Goal: Task Accomplishment & Management: Complete application form

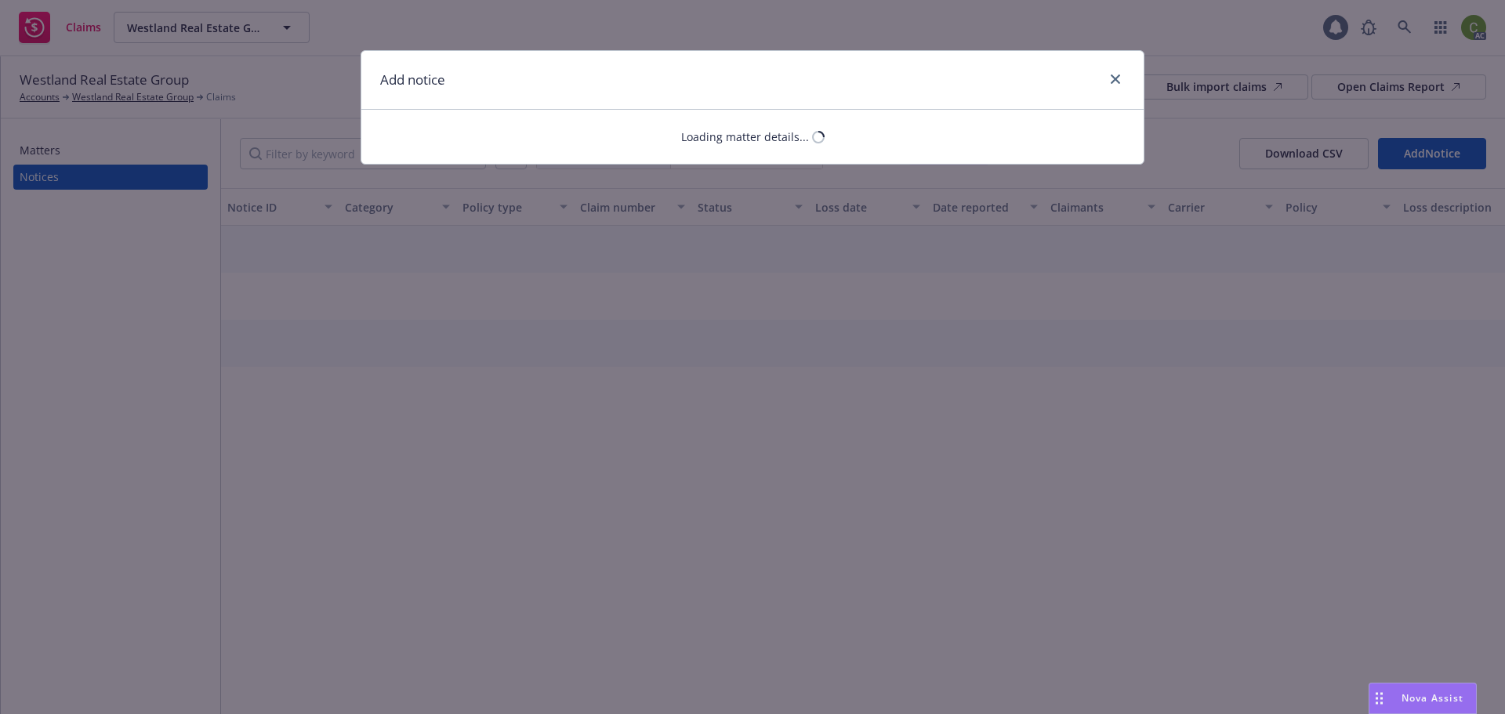
select select "COMMERCIAL_PROPERTY"
select select "open"
select select "CLAIM"
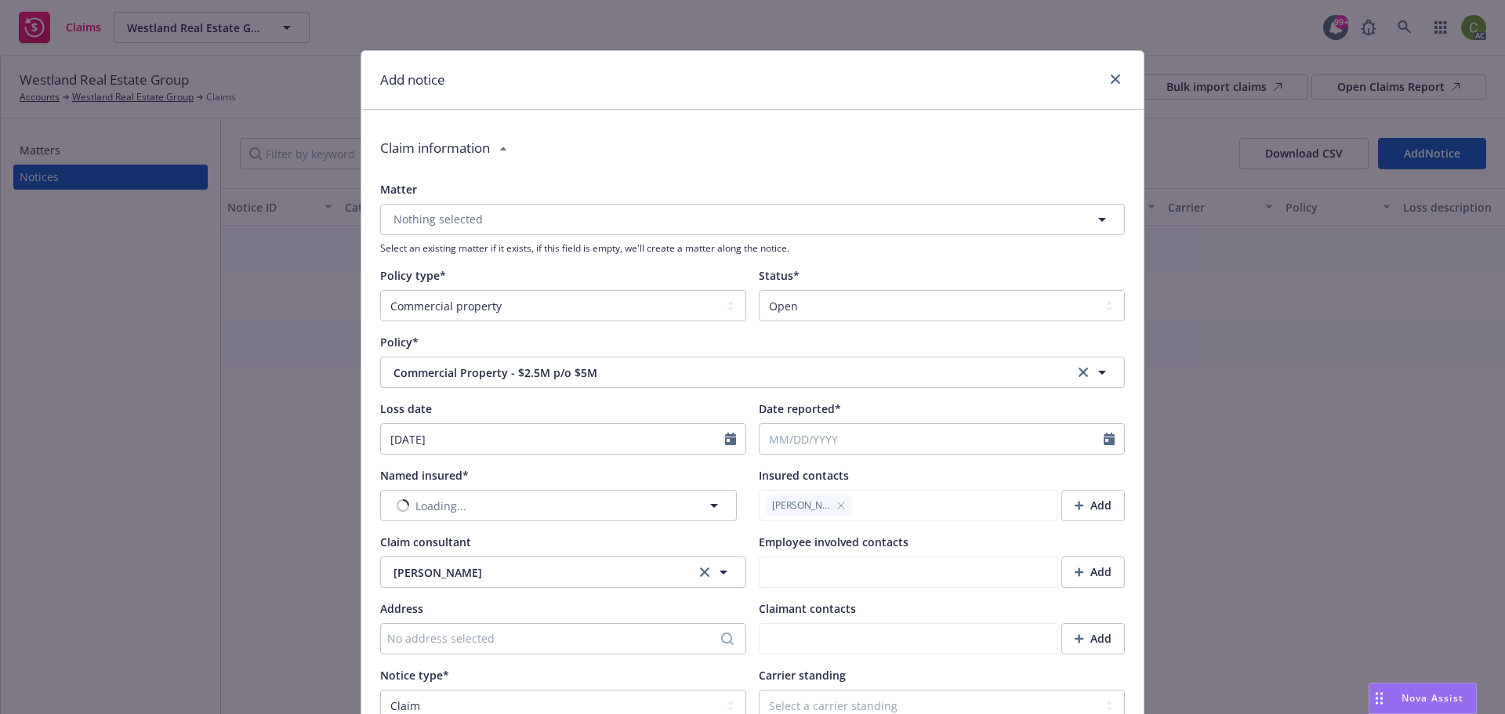
type textarea "x"
click at [822, 446] on input "Date reported*" at bounding box center [932, 439] width 344 height 30
select select "8"
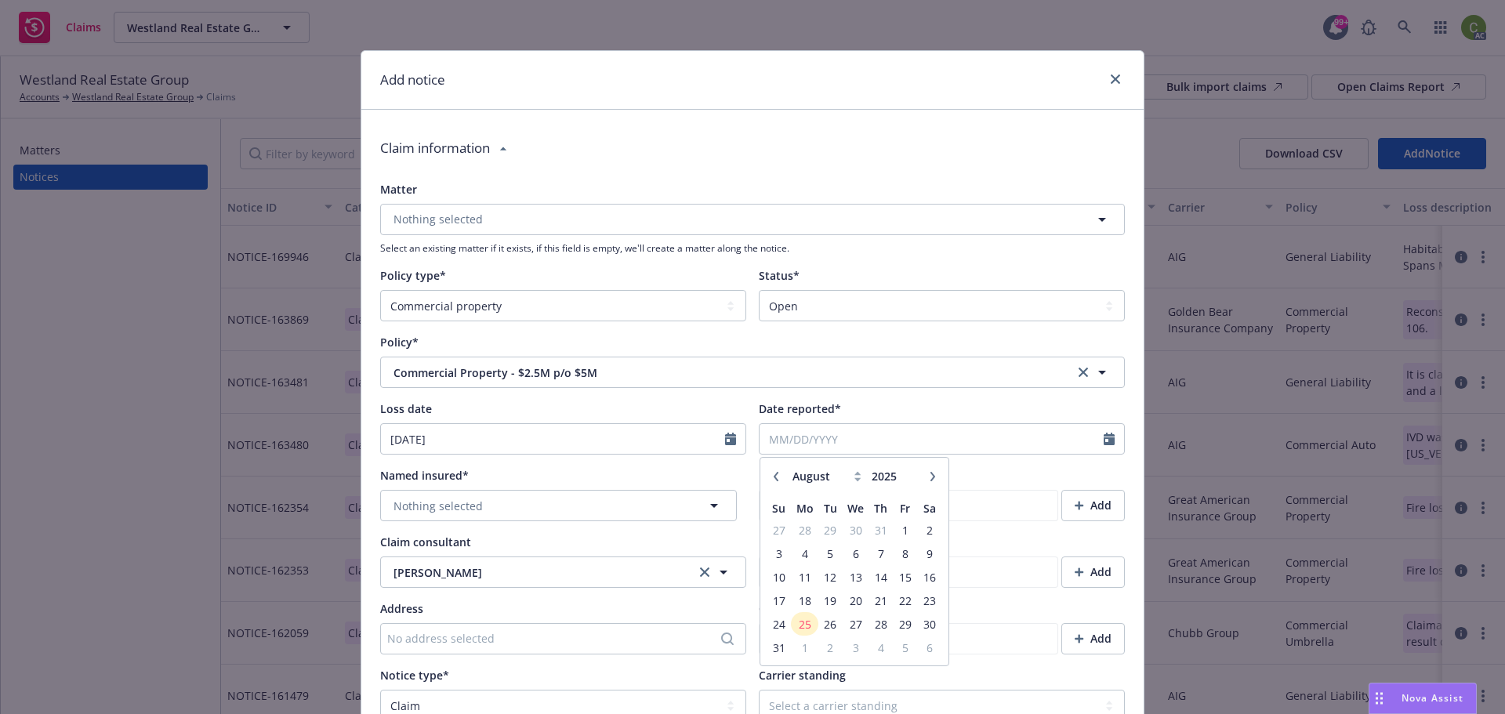
click at [885, 412] on div "Date reported*" at bounding box center [942, 409] width 366 height 16
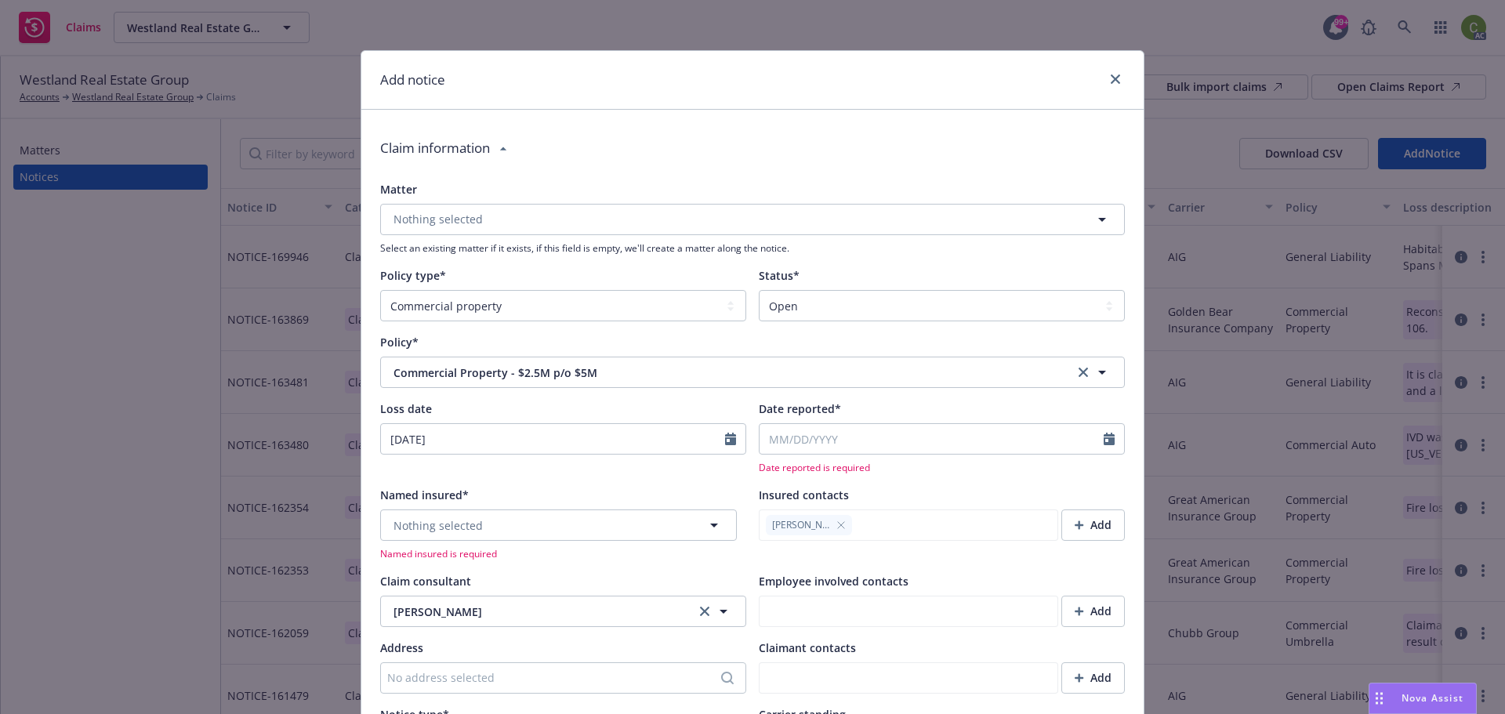
type textarea "x"
click at [856, 448] on input "Date reported*" at bounding box center [932, 439] width 344 height 30
select select "8"
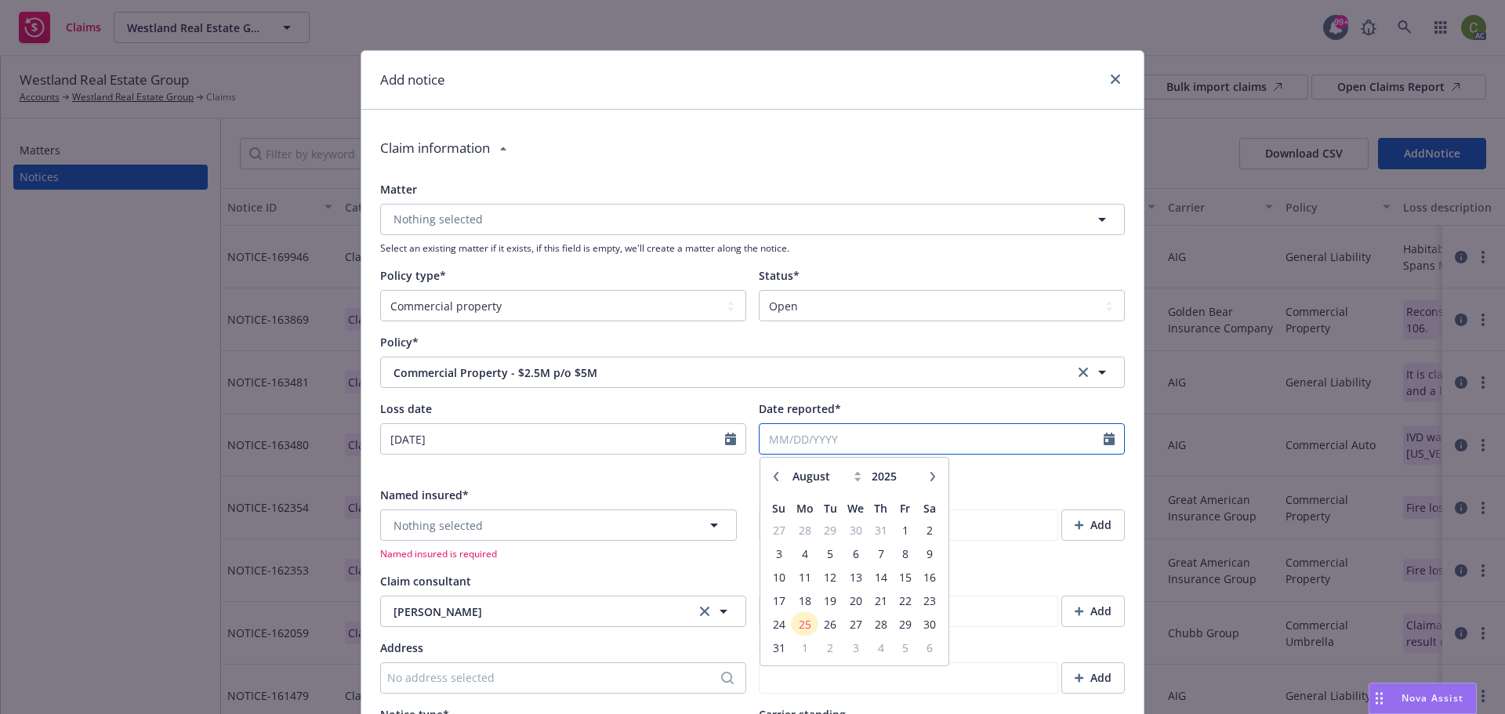
type textarea "x"
type input "2024"
click at [905, 481] on input "2024" at bounding box center [894, 476] width 51 height 16
type textarea "x"
click at [905, 481] on input "2023" at bounding box center [894, 476] width 51 height 16
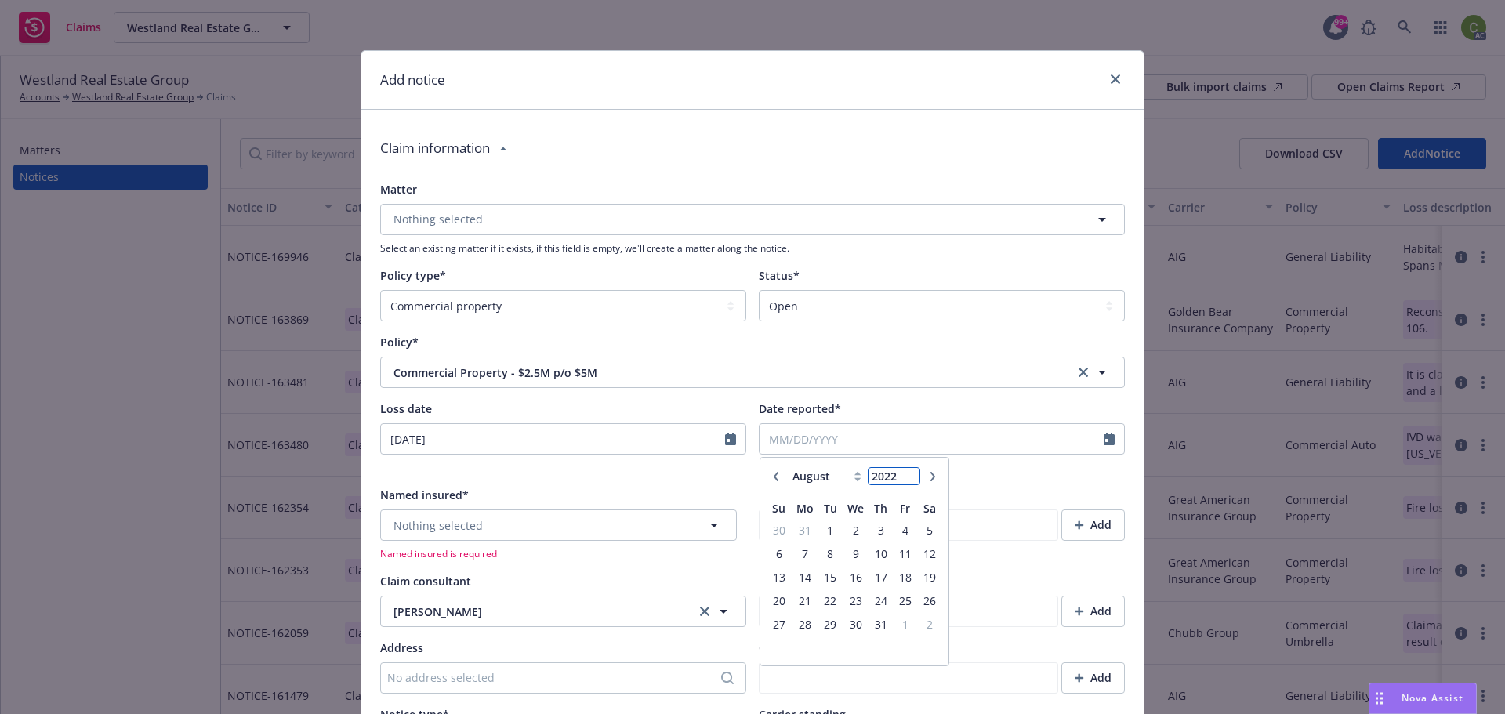
type input "2022"
click at [905, 481] on input "2022" at bounding box center [894, 476] width 51 height 16
click at [855, 481] on icon at bounding box center [858, 476] width 7 height 10
click at [855, 481] on icon at bounding box center [858, 479] width 6 height 4
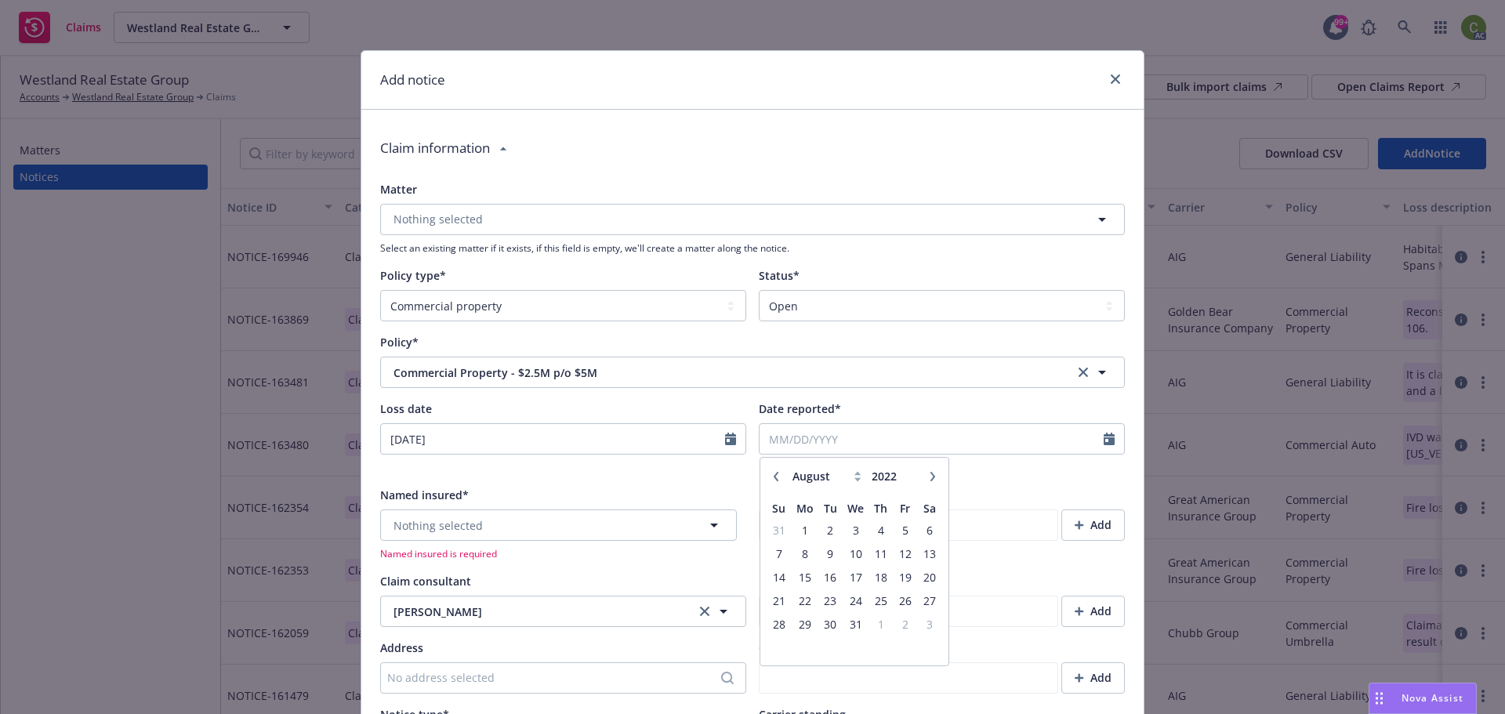
click at [855, 478] on icon at bounding box center [858, 479] width 6 height 4
click at [839, 475] on select "January February March April May June July August September October November De…" at bounding box center [828, 476] width 78 height 18
select select "7"
click at [789, 467] on select "January February March April May June July August September October November De…" at bounding box center [828, 476] width 78 height 18
click at [901, 624] on span "29" at bounding box center [905, 625] width 21 height 20
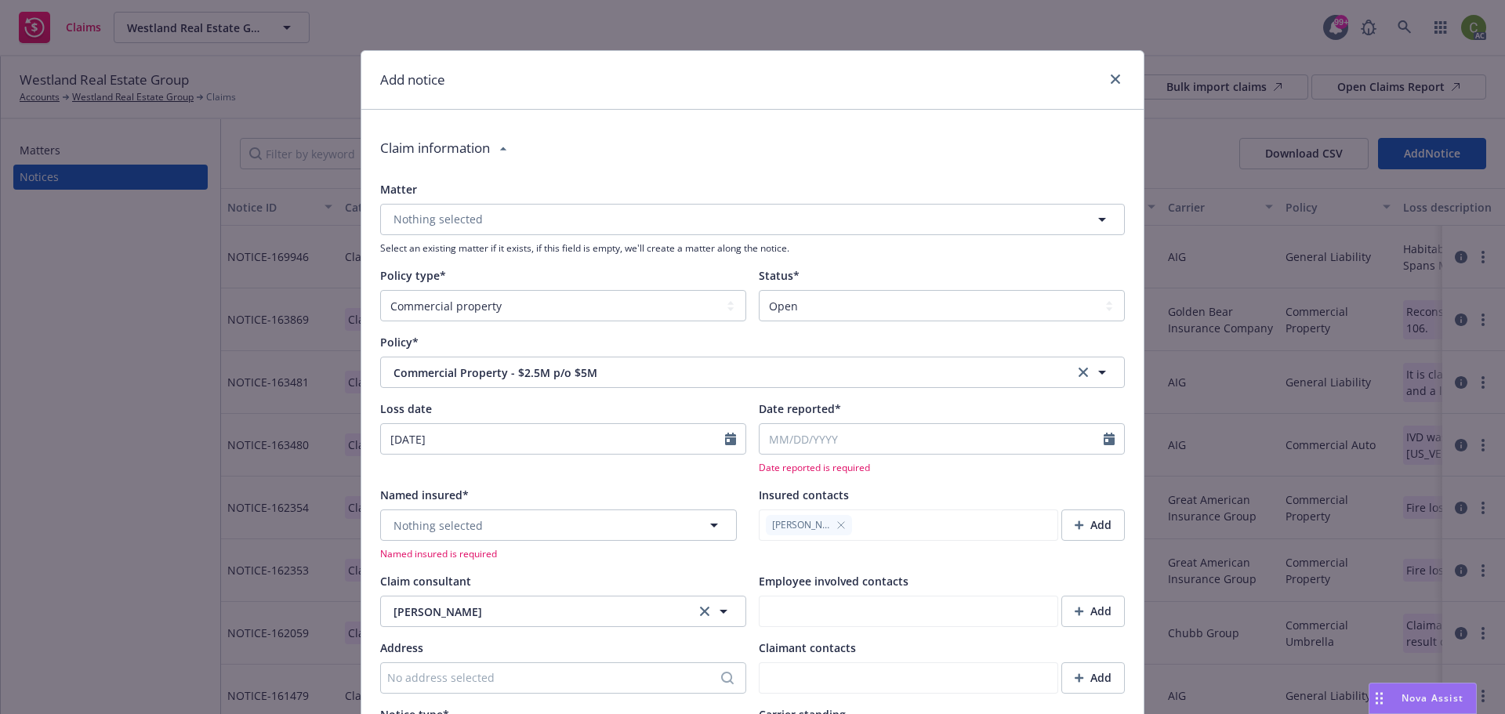
type textarea "x"
type input "[DATE]"
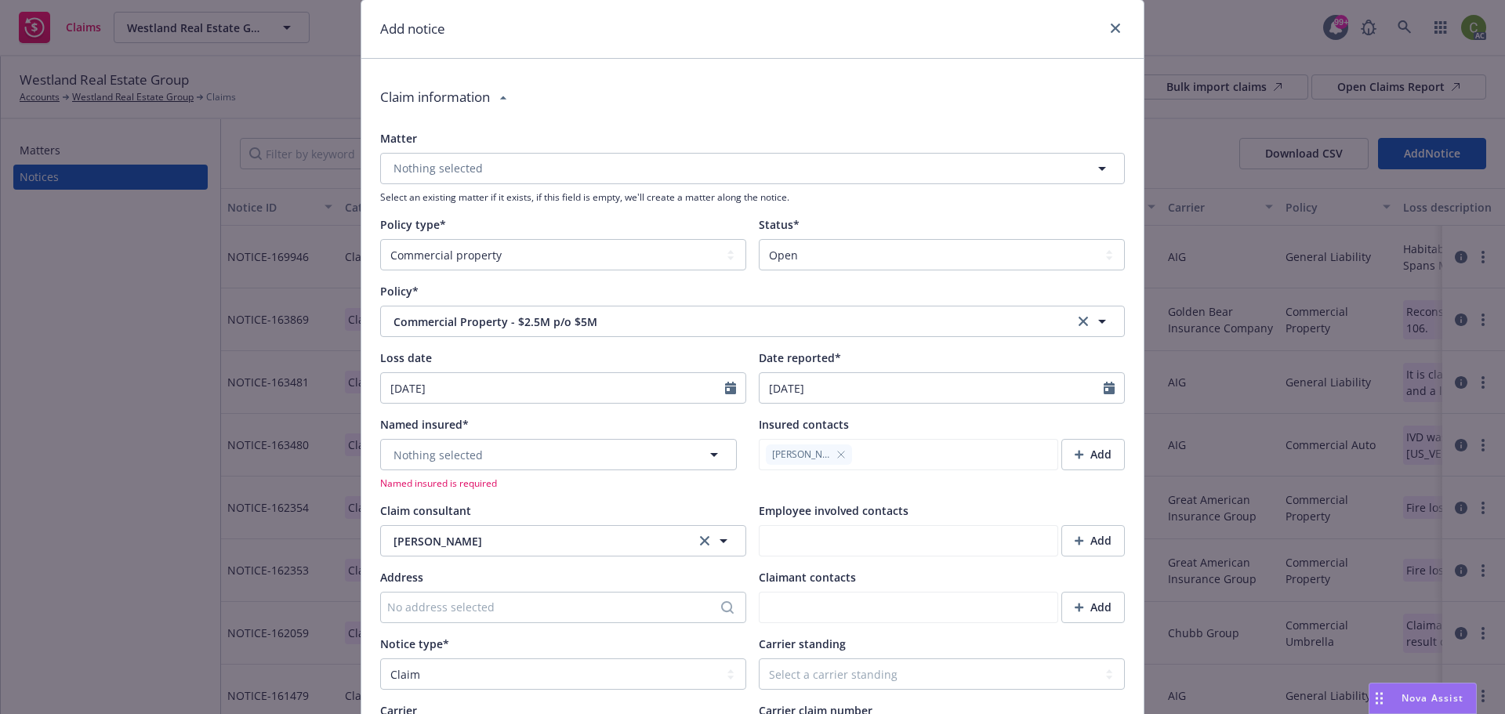
scroll to position [157, 0]
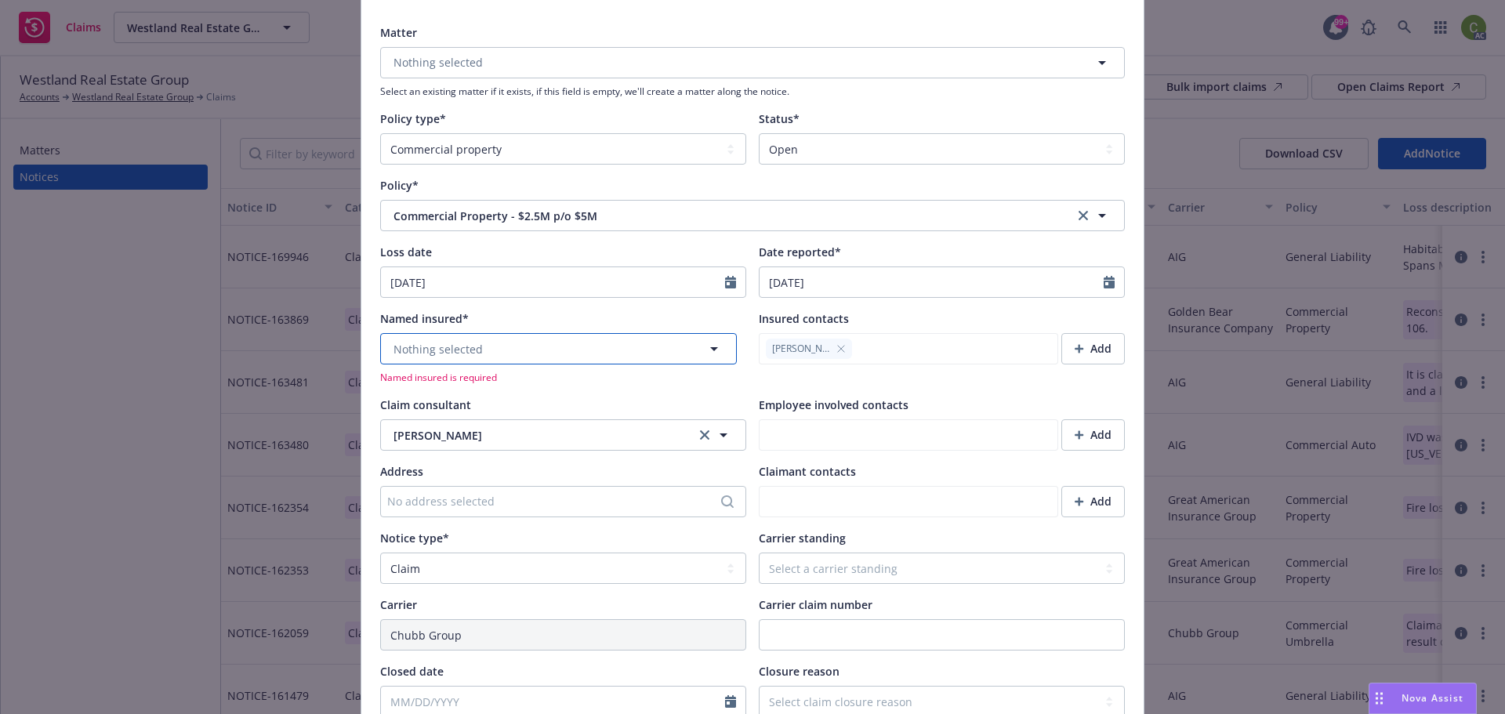
click at [524, 347] on button "Nothing selected" at bounding box center [558, 348] width 357 height 31
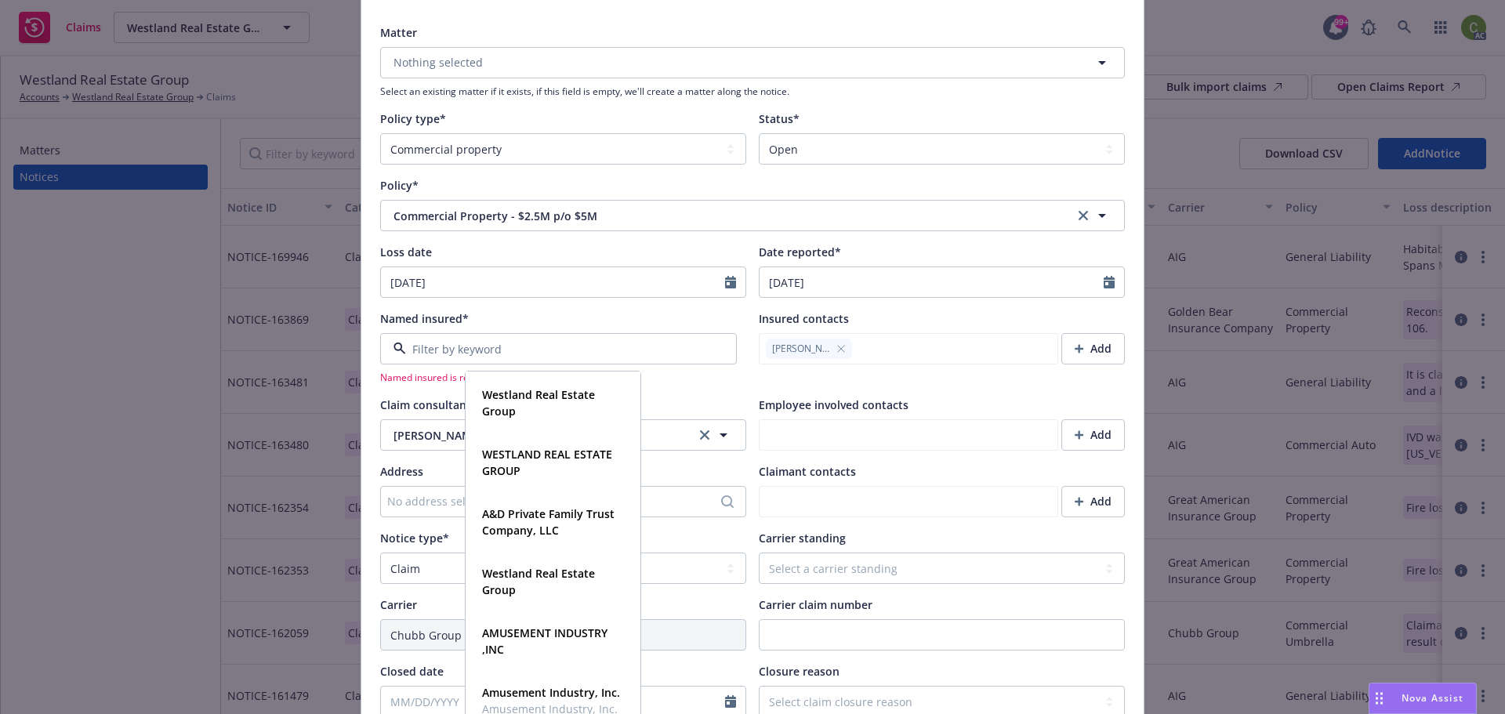
scroll to position [13034, 0]
click at [561, 590] on span "Westland Real Estate Group" at bounding box center [551, 581] width 139 height 33
type textarea "x"
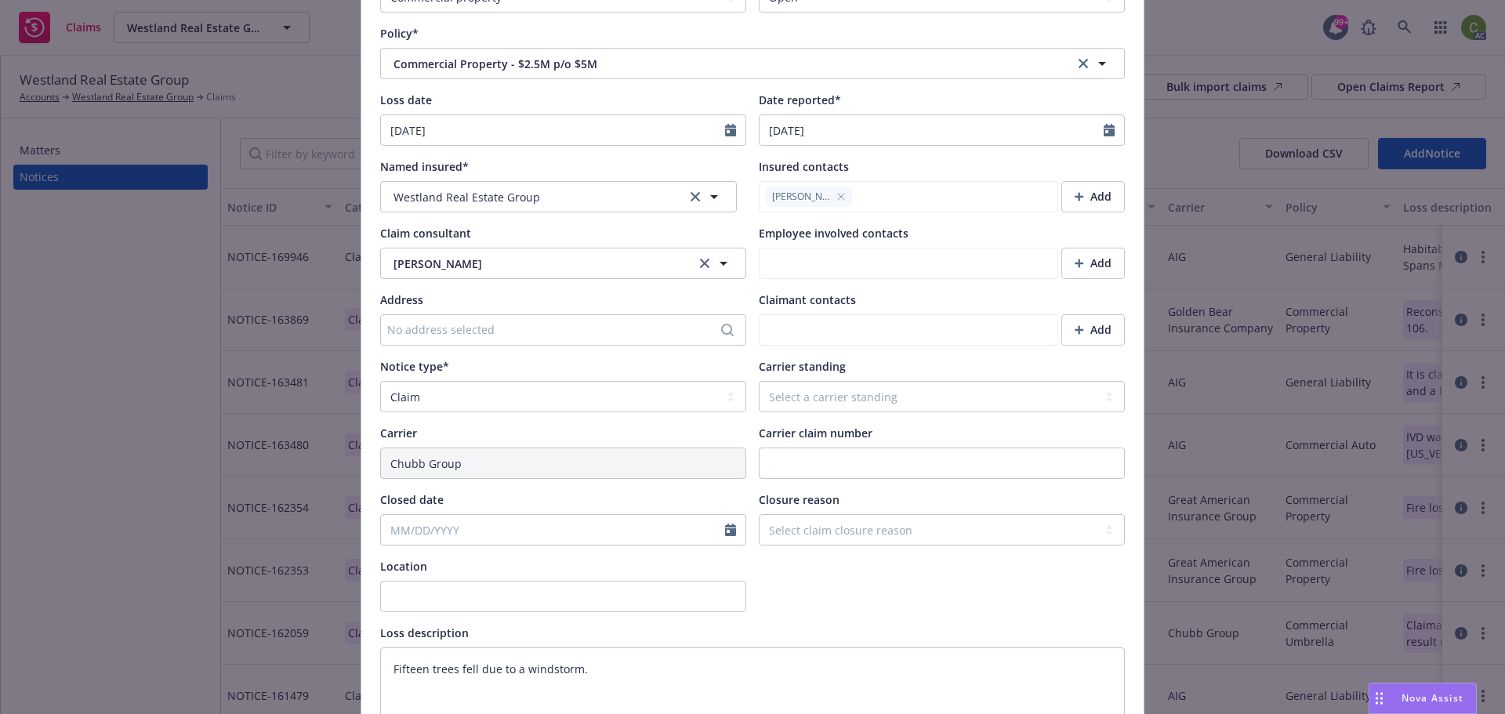
scroll to position [314, 0]
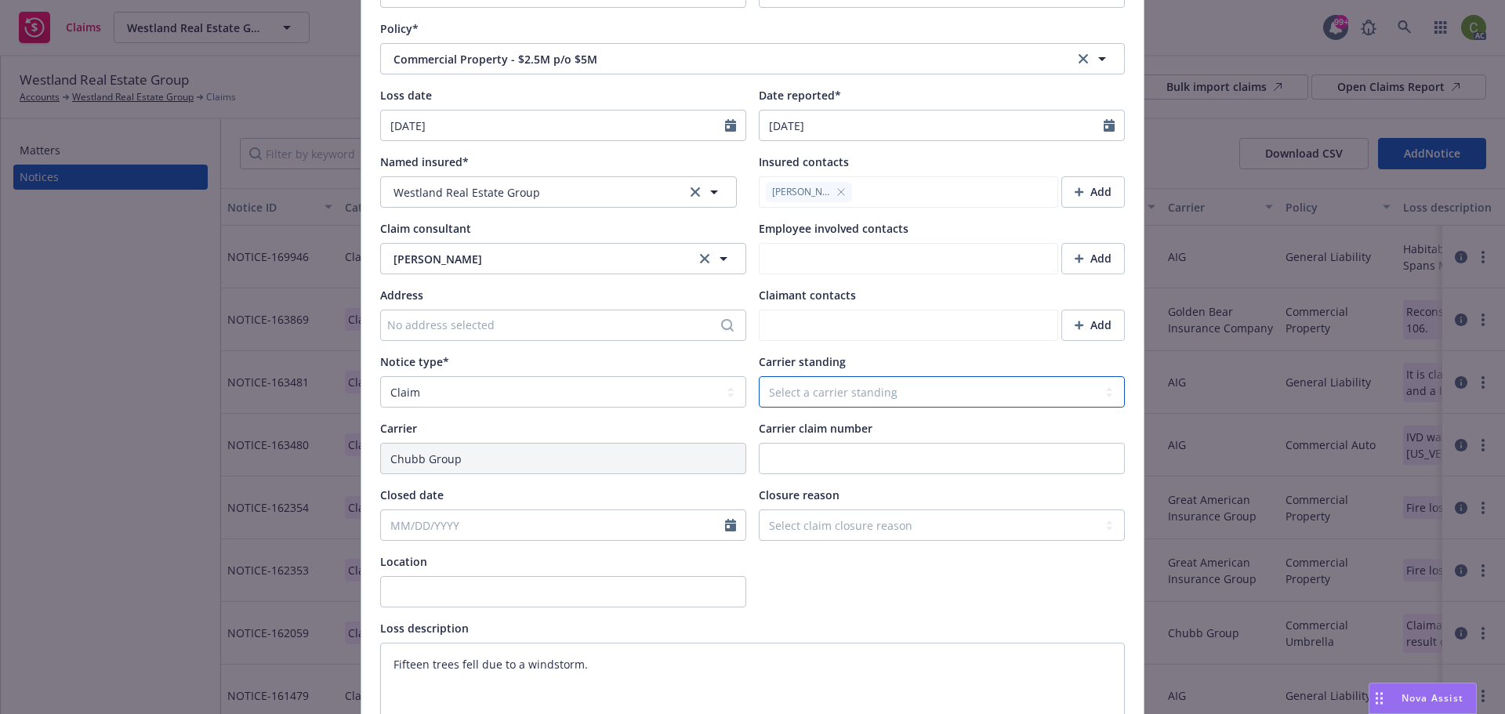
click at [822, 383] on select "Select a carrier standing Closed Not submitted Open Reopened Subrogated Withdra…" at bounding box center [942, 391] width 366 height 31
select select "CLOSED"
click at [759, 376] on select "Select a carrier standing Closed Not submitted Open Reopened Subrogated Withdra…" at bounding box center [942, 391] width 366 height 31
type textarea "x"
click at [822, 532] on select "Select claim closure reason Administrative closure Closed Closed no liability f…" at bounding box center [942, 525] width 366 height 31
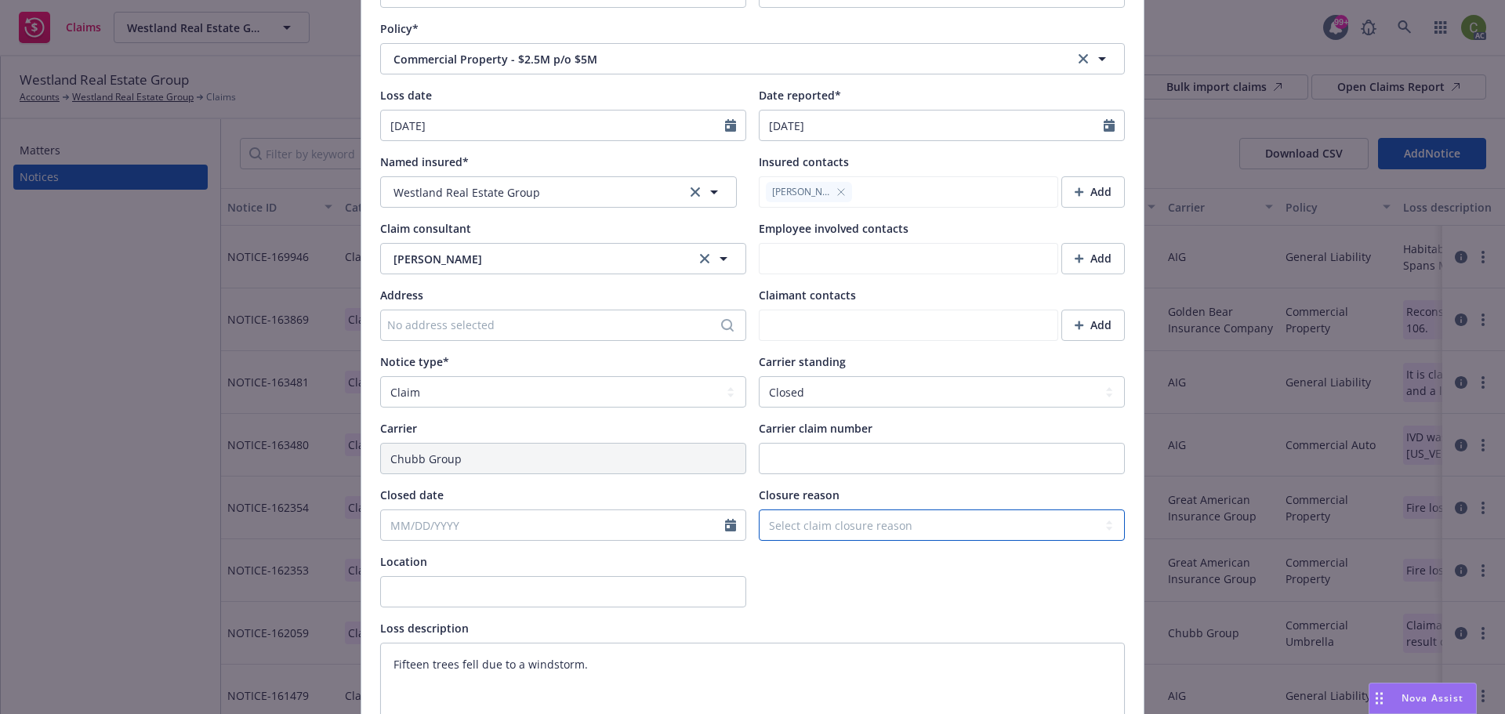
select select "settled"
click at [759, 510] on select "Select claim closure reason Administrative closure Closed Closed no liability f…" at bounding box center [942, 525] width 366 height 31
type textarea "x"
click at [824, 579] on div at bounding box center [942, 581] width 366 height 54
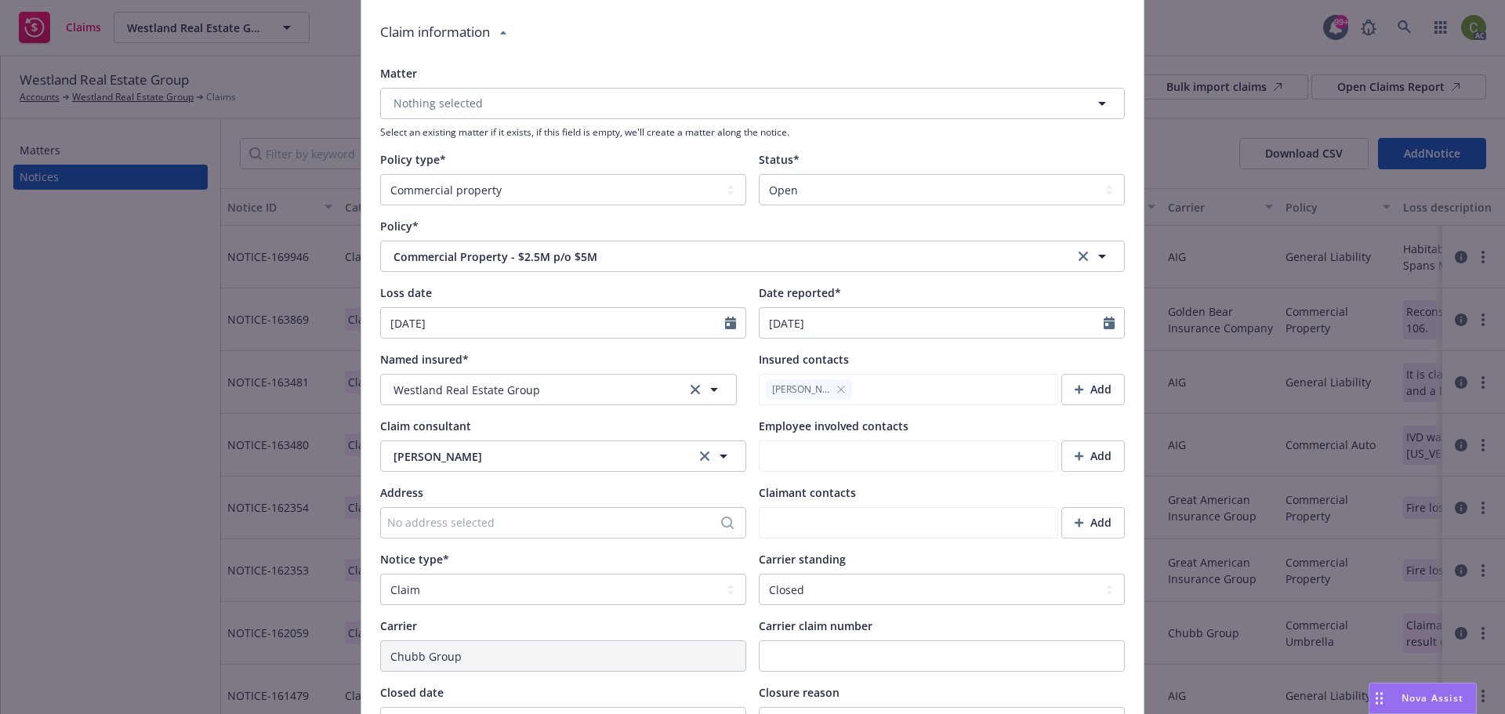
scroll to position [0, 0]
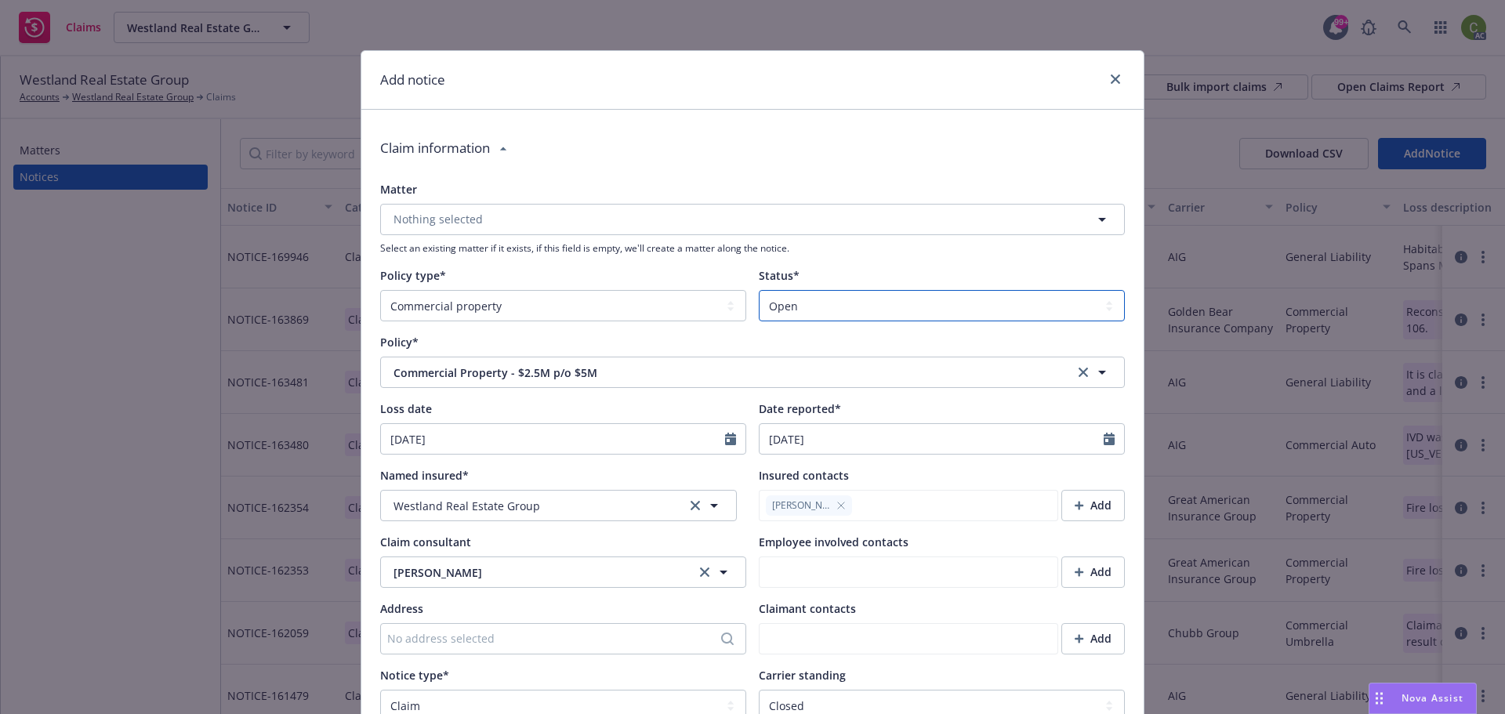
click at [843, 313] on select "Select a status Closed Open" at bounding box center [942, 305] width 366 height 31
select select "closed"
click at [759, 290] on select "Select a status Closed Open" at bounding box center [942, 305] width 366 height 31
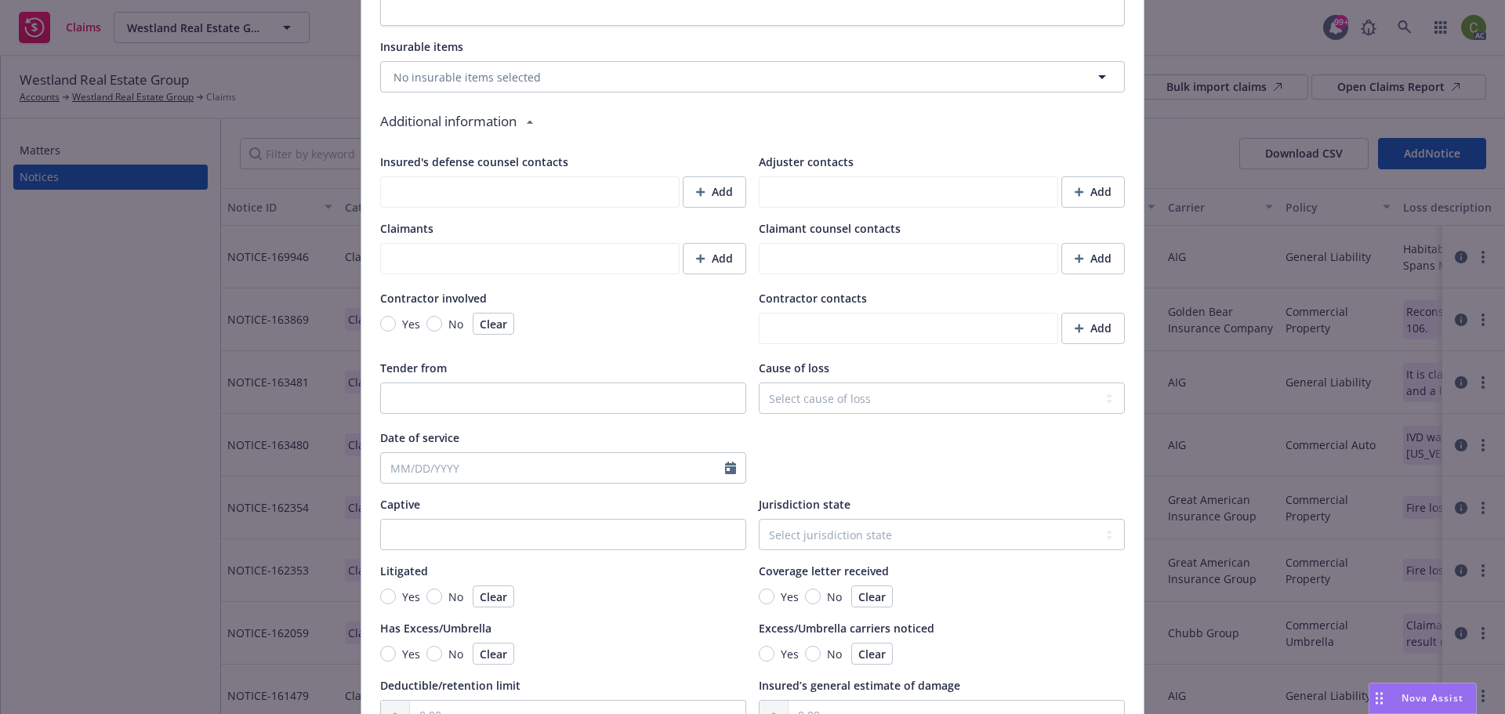
scroll to position [1308, 0]
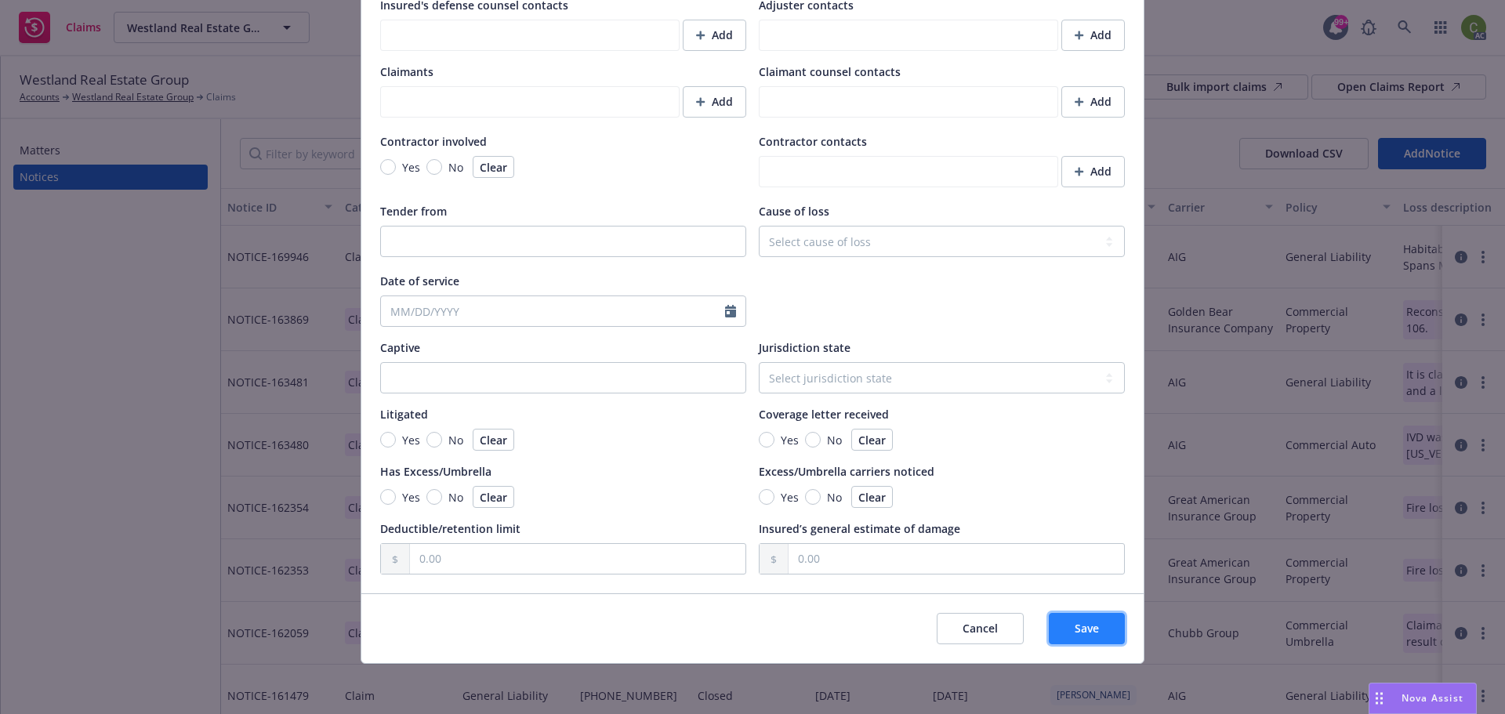
click at [1093, 631] on span "Save" at bounding box center [1087, 628] width 24 height 15
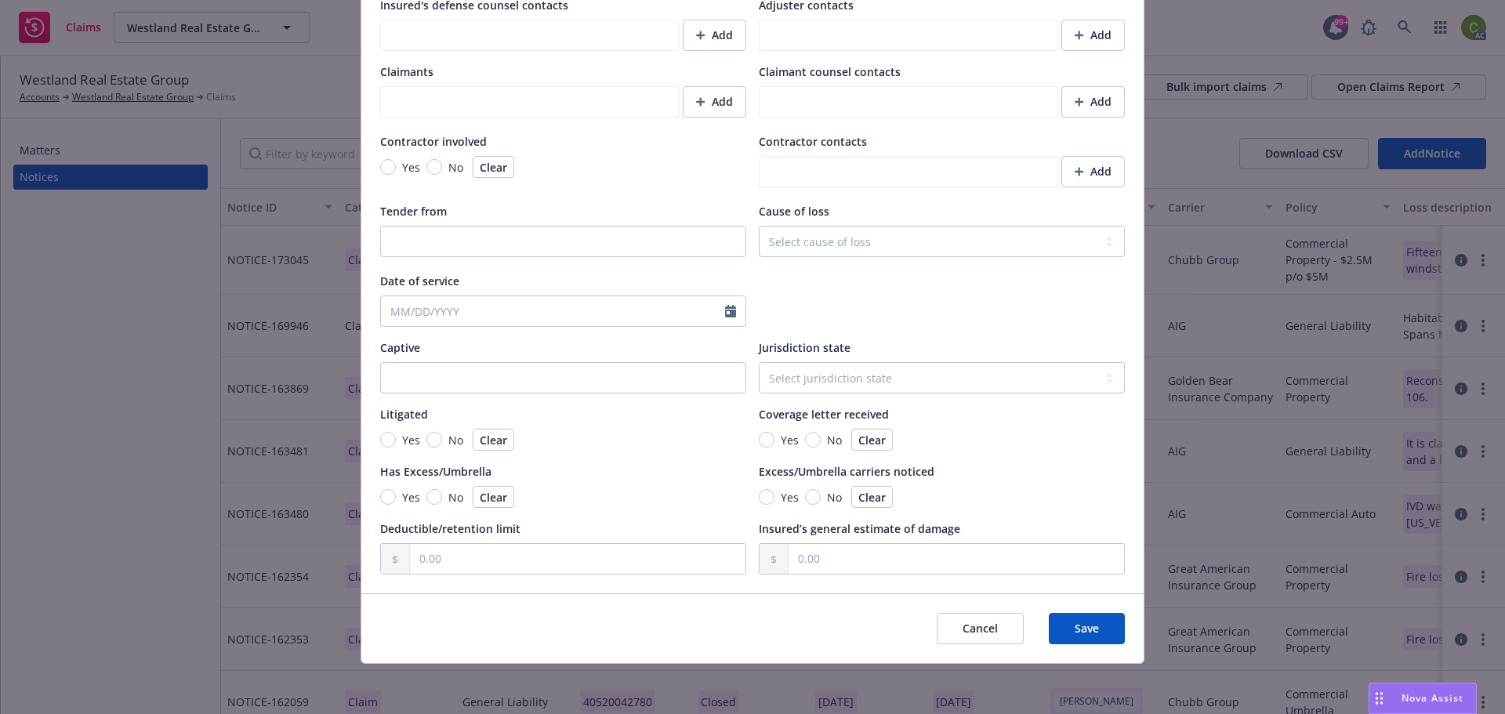
type textarea "x"
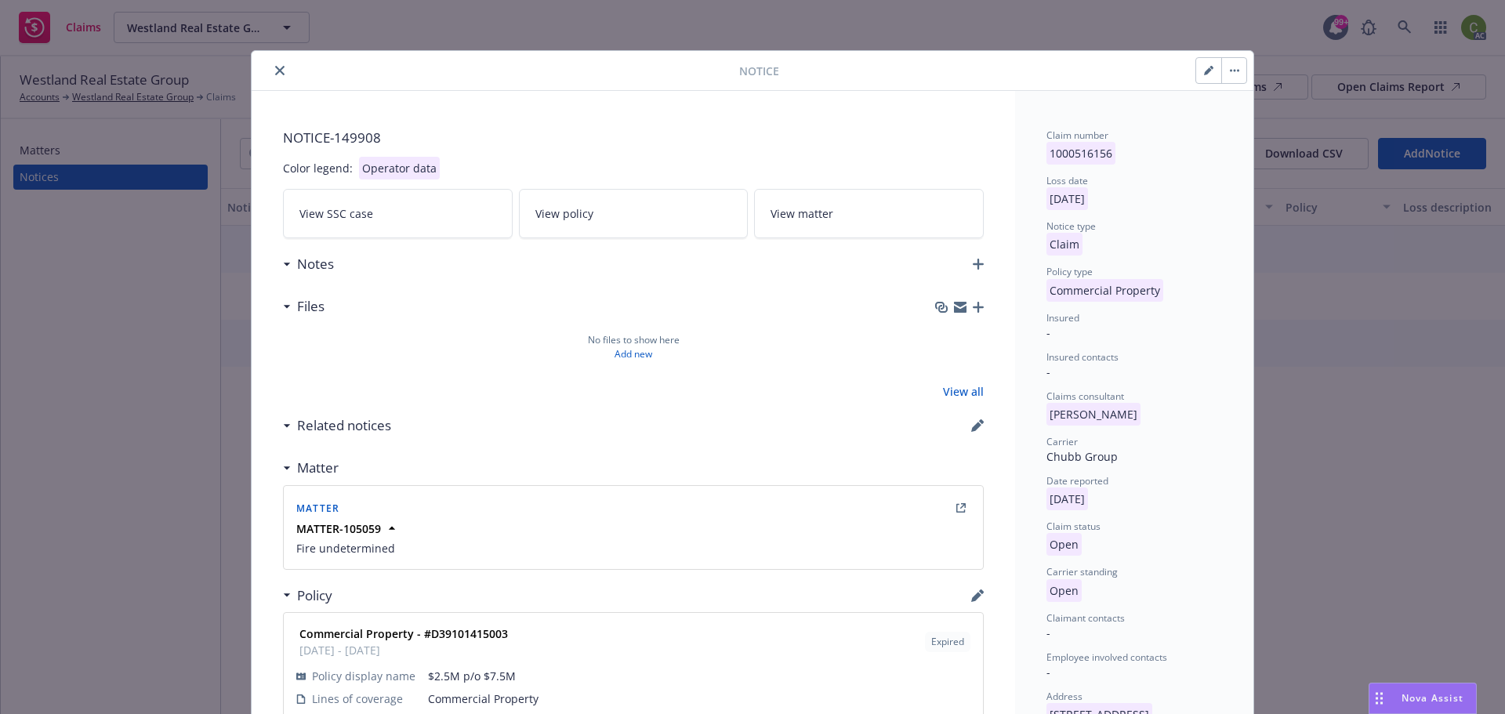
click at [1205, 74] on icon "button" at bounding box center [1208, 70] width 9 height 9
select select "COMMERCIAL_PROPERTY"
select select "open"
select select "CLAIM"
select select "OPEN"
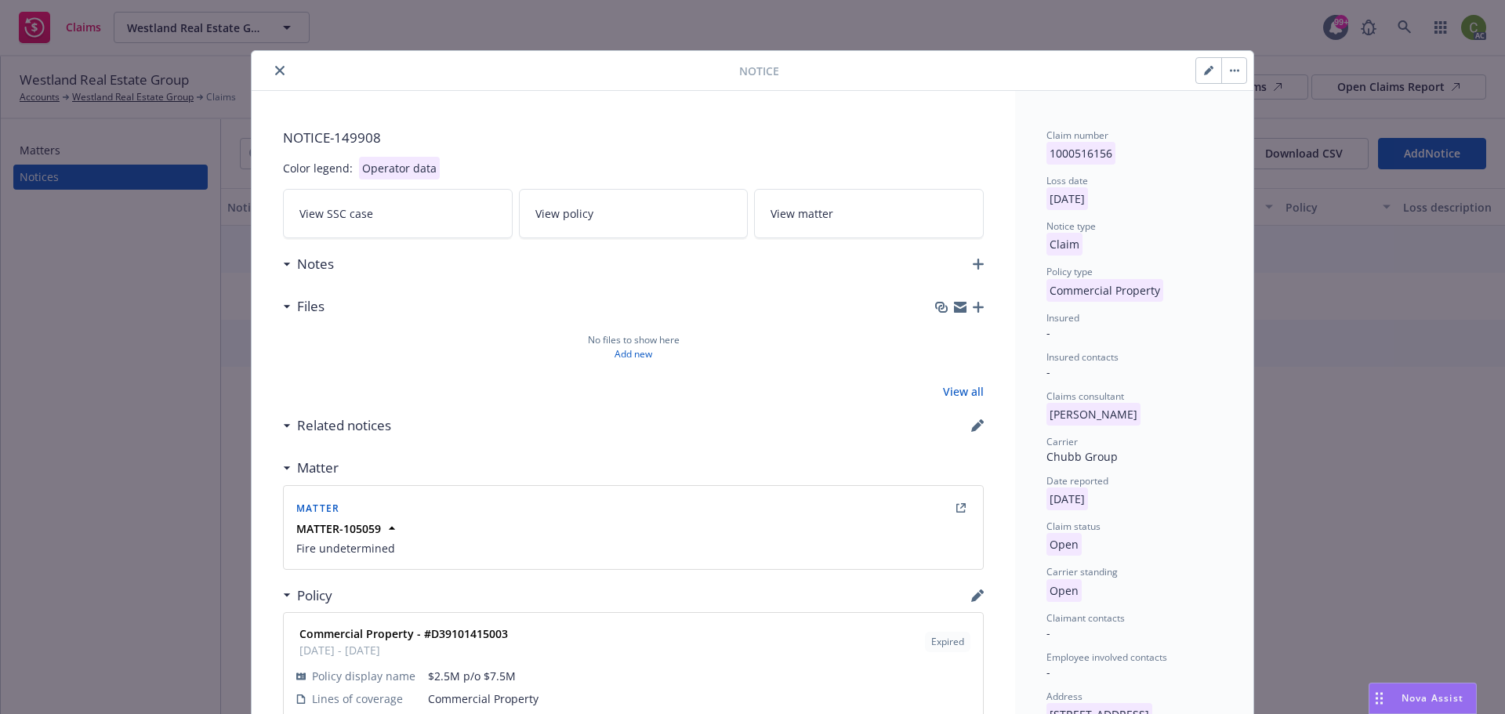
select select "FIRE"
select select "NV"
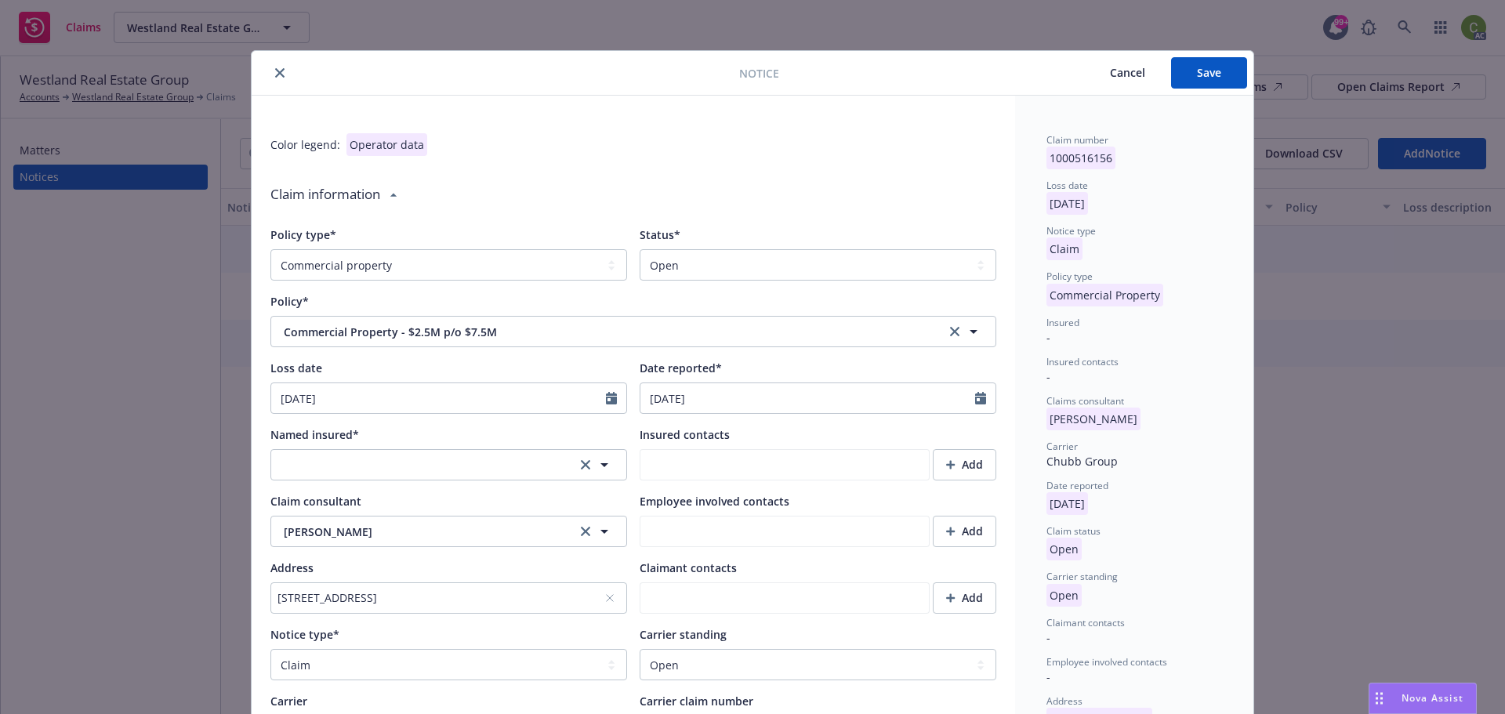
type textarea "x"
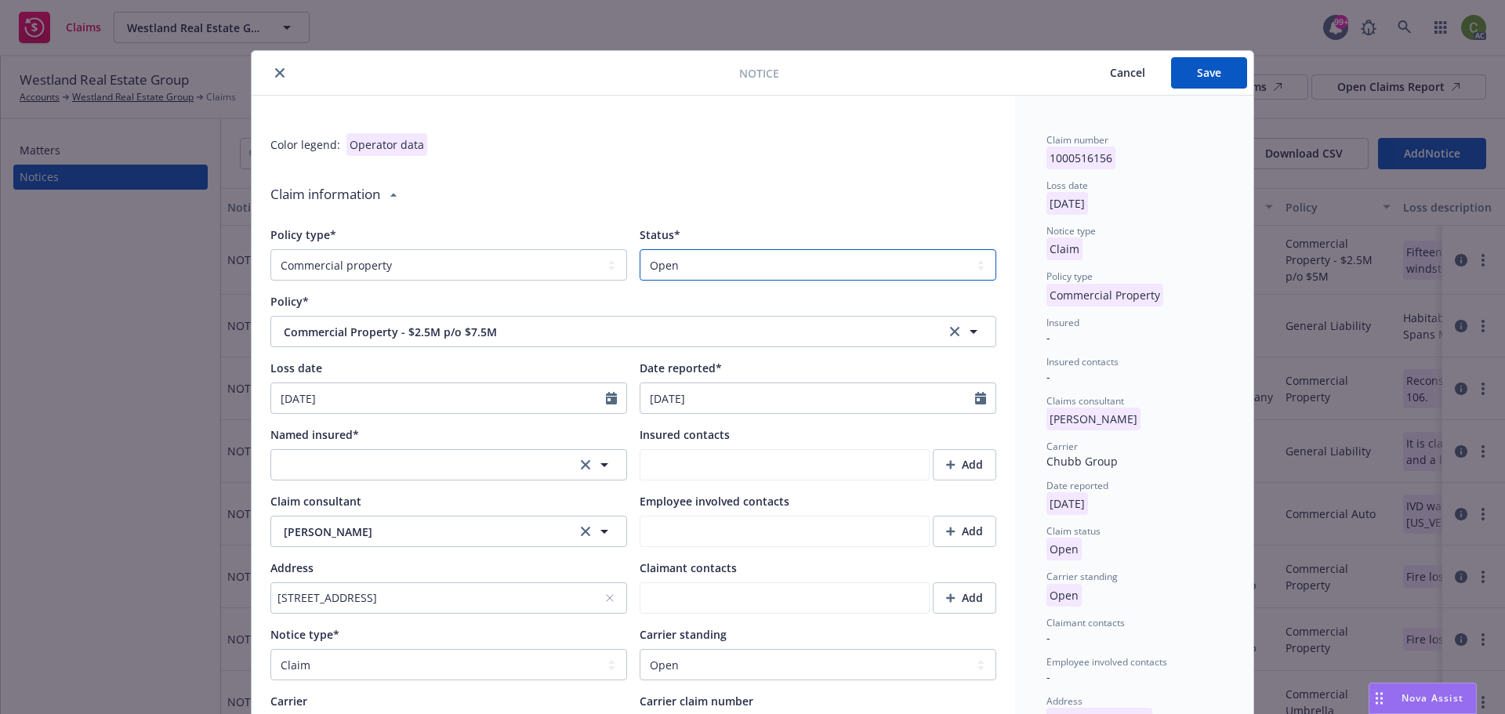
drag, startPoint x: 759, startPoint y: 260, endPoint x: 760, endPoint y: 251, distance: 8.7
click at [759, 255] on select "Select a status Closed Open" at bounding box center [818, 264] width 357 height 31
select select "closed"
click at [640, 249] on select "Select a status Closed Open" at bounding box center [818, 264] width 357 height 31
type textarea "x"
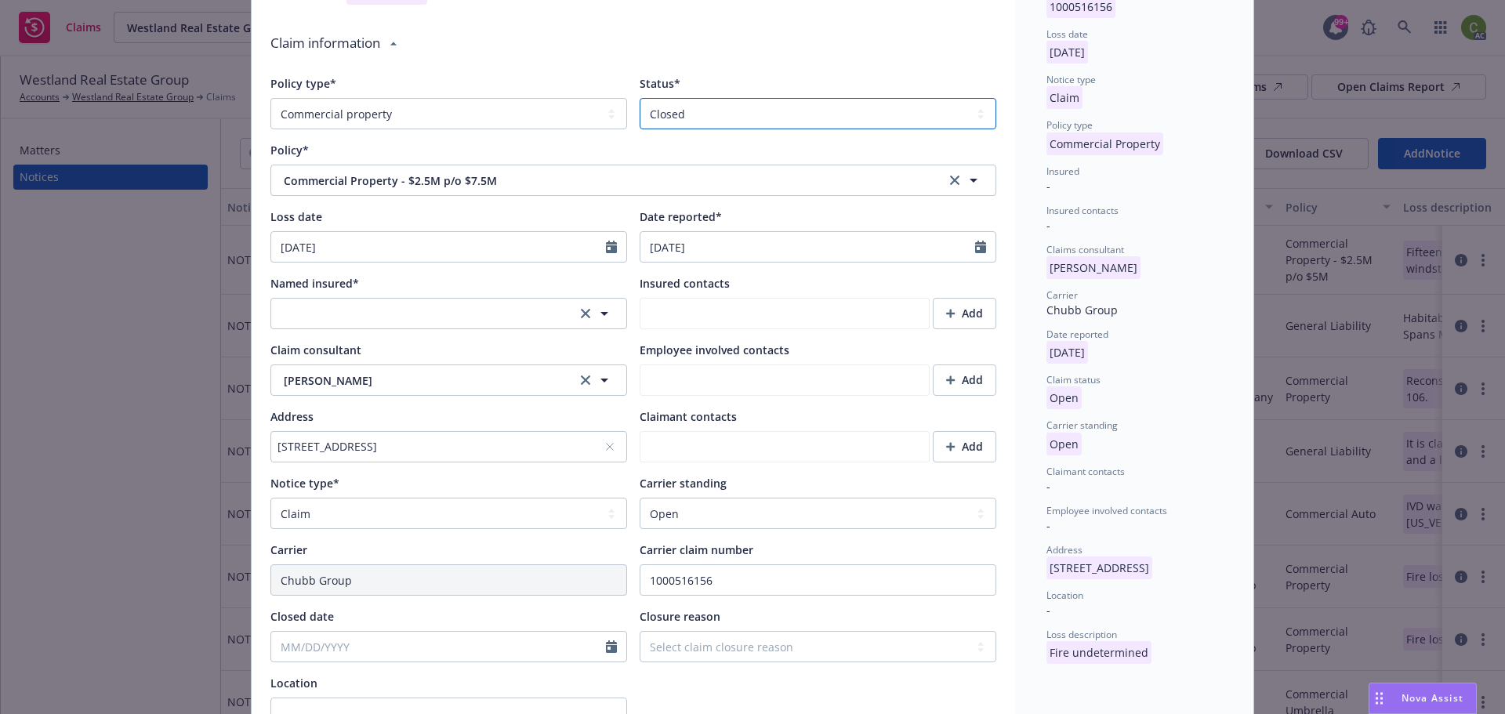
scroll to position [157, 0]
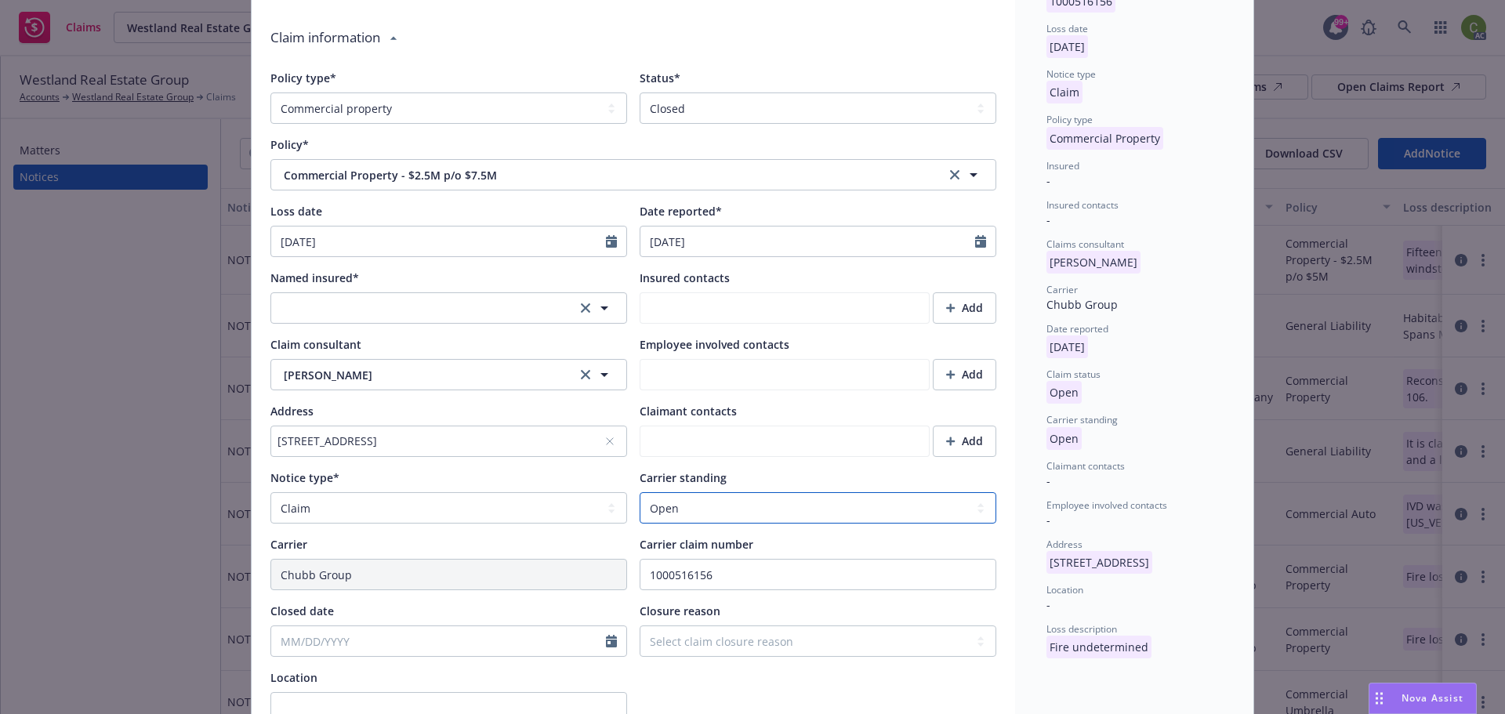
click at [733, 507] on select "Select a carrier standing Closed Not submitted Open Reopened Subrogated Withdra…" at bounding box center [818, 507] width 357 height 31
select select "CLOSED"
click at [640, 492] on select "Select a carrier standing Closed Not submitted Open Reopened Subrogated Withdra…" at bounding box center [818, 507] width 357 height 31
type textarea "x"
click at [738, 631] on select "Select claim closure reason Administrative closure Closed Closed no liability f…" at bounding box center [818, 641] width 357 height 31
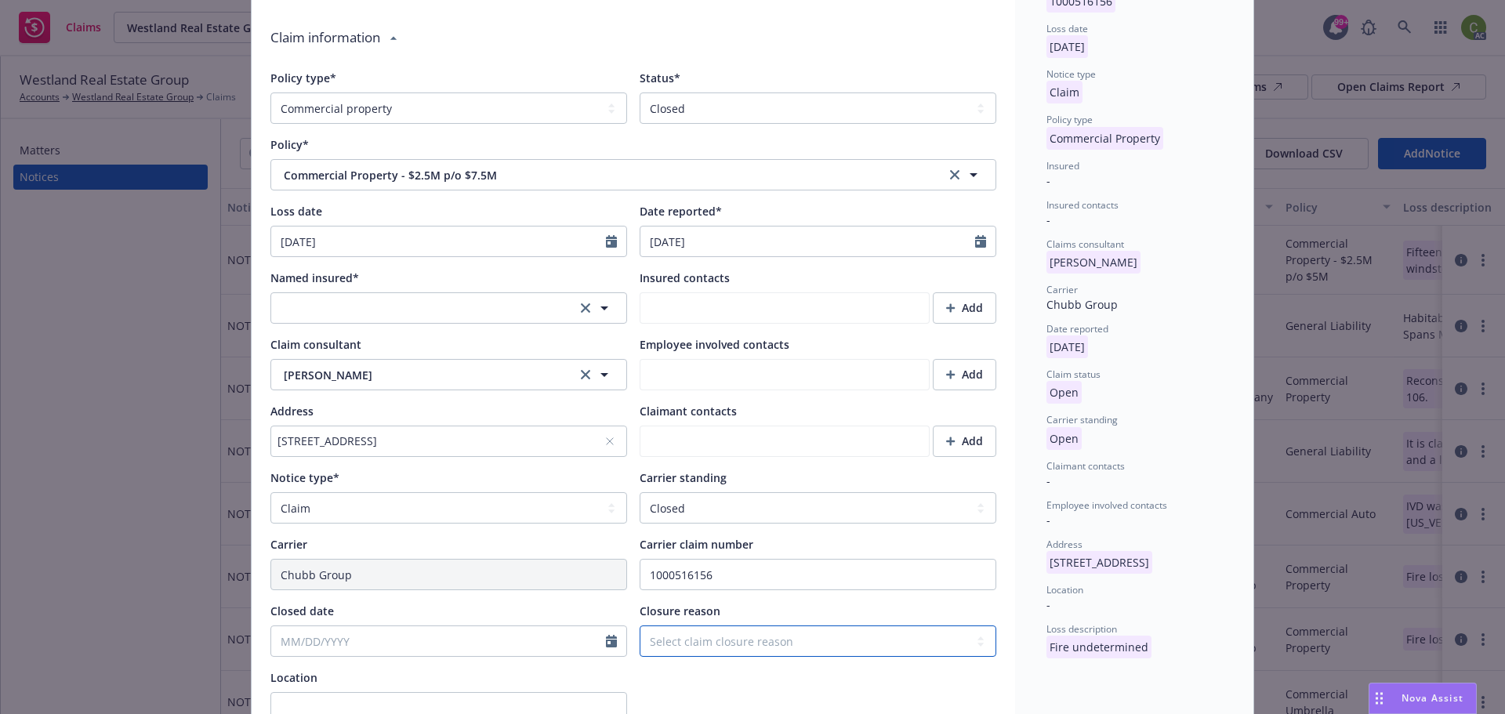
select select "settled"
click at [640, 626] on select "Select claim closure reason Administrative closure Closed Closed no liability f…" at bounding box center [818, 641] width 357 height 31
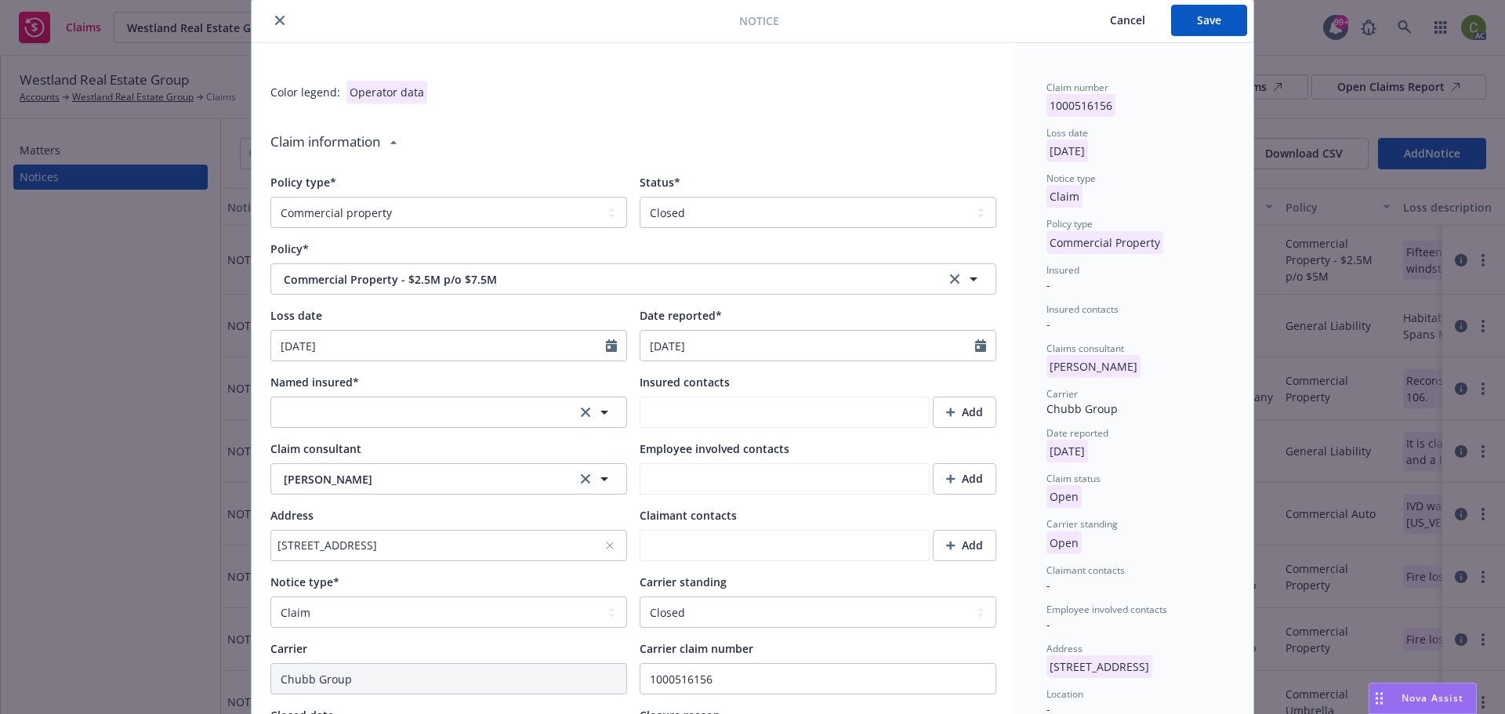
scroll to position [0, 0]
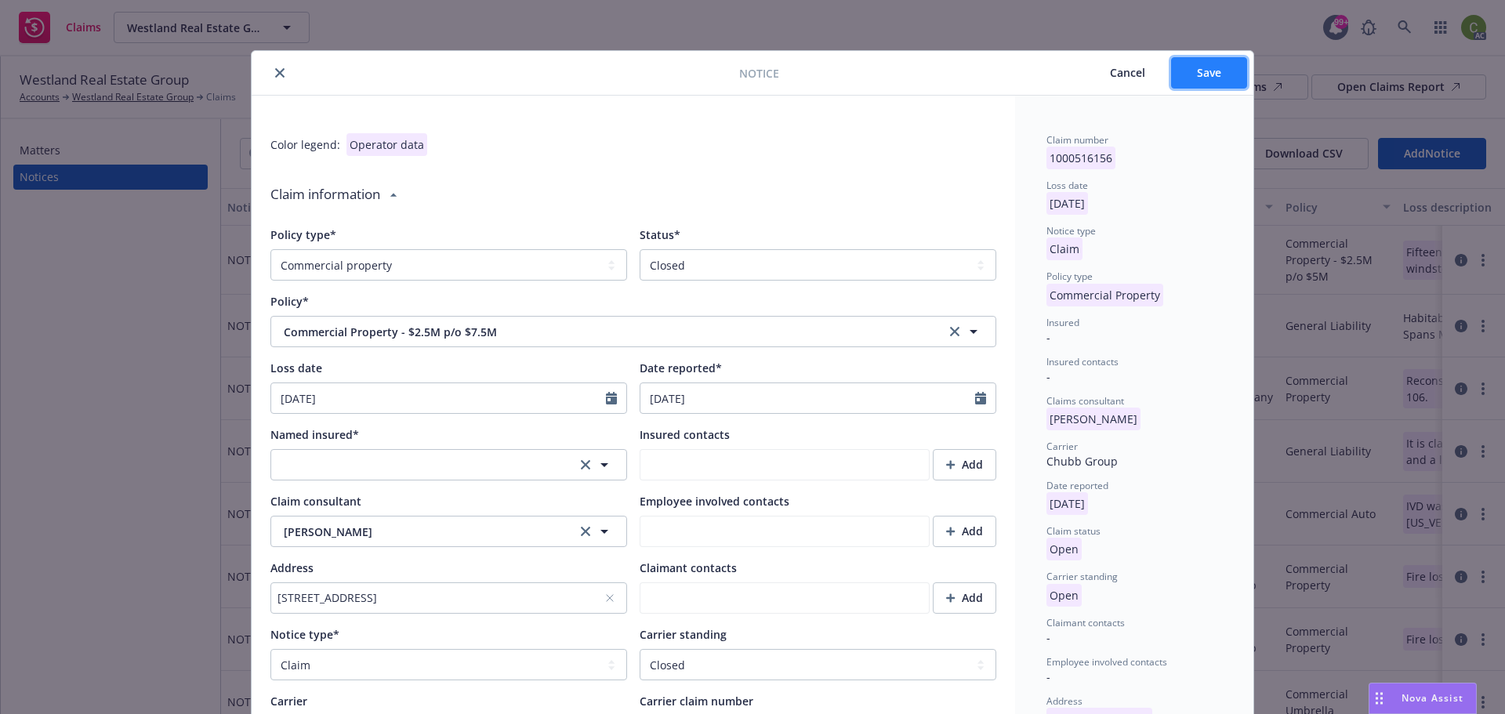
click at [1197, 80] on button "Save" at bounding box center [1209, 72] width 76 height 31
type textarea "x"
